Goal: Task Accomplishment & Management: Manage account settings

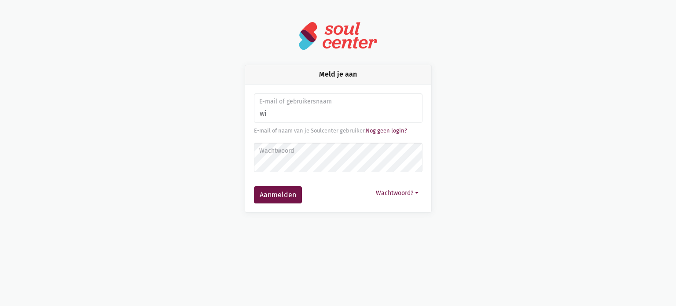
type input "[EMAIL_ADDRESS][DOMAIN_NAME]"
click at [290, 192] on button "Aanmelden" at bounding box center [278, 195] width 48 height 18
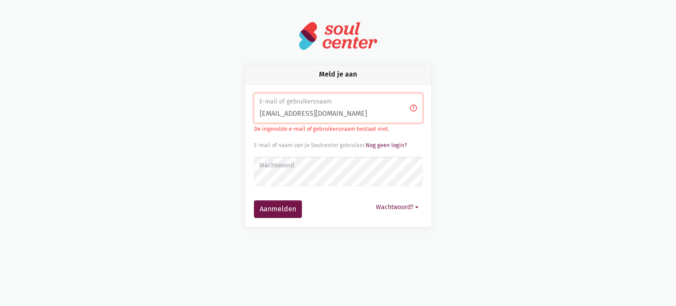
click at [353, 114] on input "[EMAIL_ADDRESS][DOMAIN_NAME]" at bounding box center [338, 108] width 169 height 30
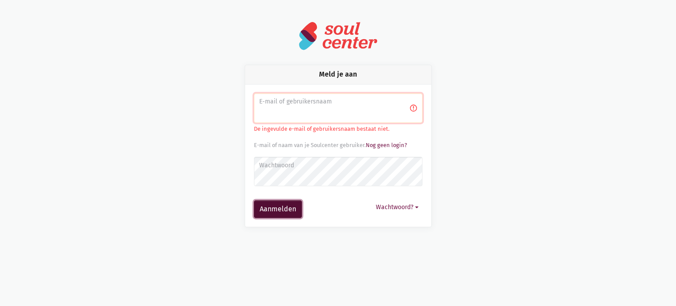
click at [276, 213] on button "Aanmelden" at bounding box center [278, 209] width 48 height 18
type input "wim.deprez"
click at [273, 211] on button "Aanmelden" at bounding box center [278, 209] width 48 height 18
click at [403, 207] on button "Wachtwoord?" at bounding box center [397, 207] width 51 height 14
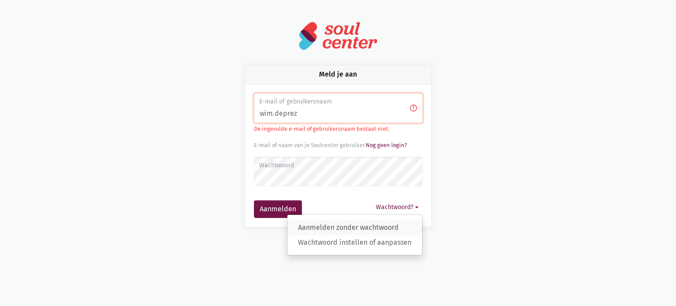
click at [364, 227] on link "Aanmelden zonder wachtwoord" at bounding box center [354, 227] width 135 height 15
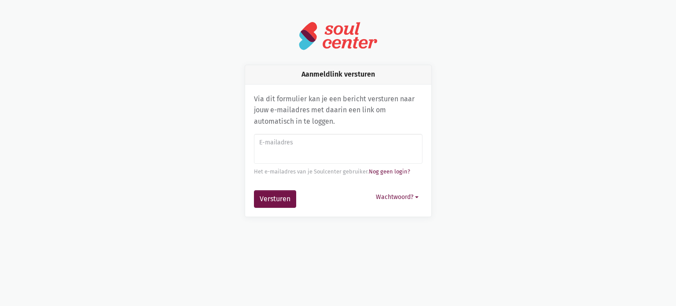
click at [336, 201] on div "Versturen Wachtwoord? Aanmelden met wachtwoord Wachtwoord instellen" at bounding box center [338, 199] width 169 height 18
click at [303, 158] on input "E-mailadres" at bounding box center [338, 149] width 169 height 30
type input "[EMAIL_ADDRESS][DOMAIN_NAME]"
click at [264, 205] on button "Versturen" at bounding box center [275, 199] width 42 height 18
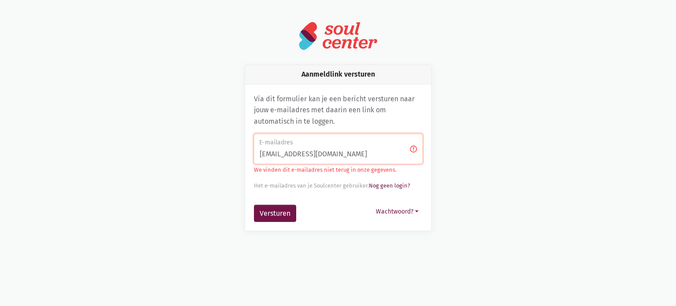
click at [368, 160] on input "[EMAIL_ADDRESS][DOMAIN_NAME]" at bounding box center [338, 149] width 169 height 30
click at [460, 197] on div "Aanmeldlink versturen Via dit formulier kan je een bericht versturen naar jouw …" at bounding box center [338, 148] width 502 height 166
click at [342, 11] on html "notification_important Opgepast Je gebruikt een verouderde internet browser waa…" at bounding box center [338, 126] width 676 height 252
